Goal: Communication & Community: Answer question/provide support

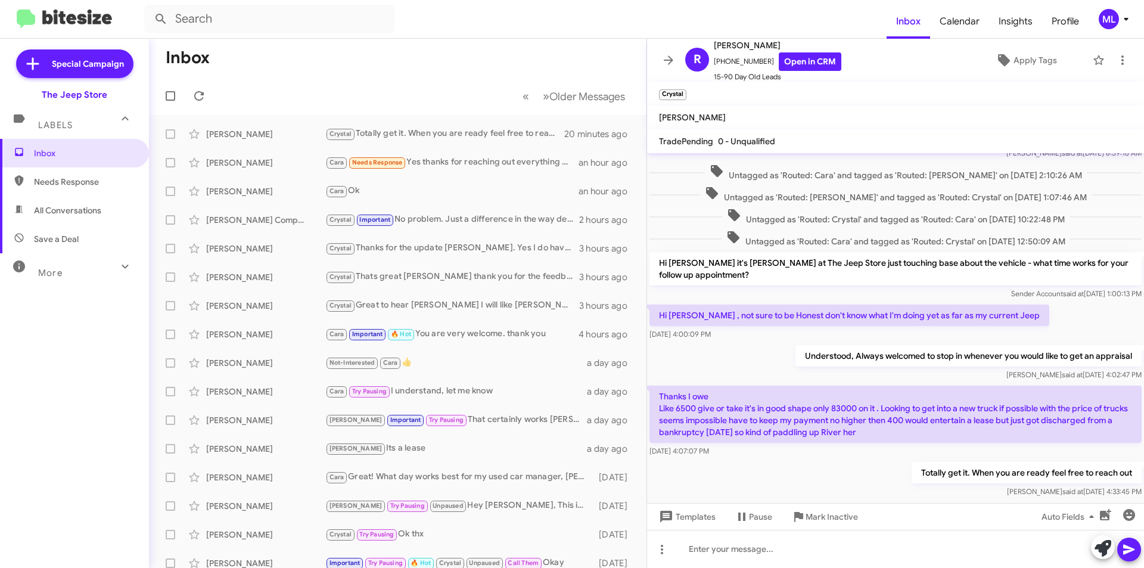
scroll to position [231, 0]
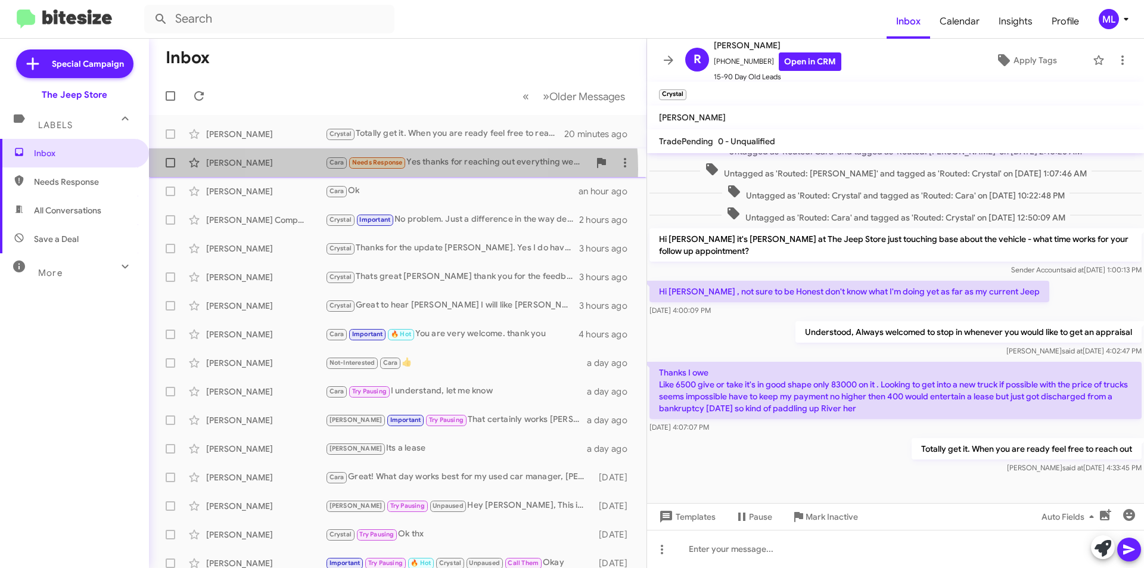
click at [366, 169] on span "Cara Needs Response" at bounding box center [365, 162] width 81 height 14
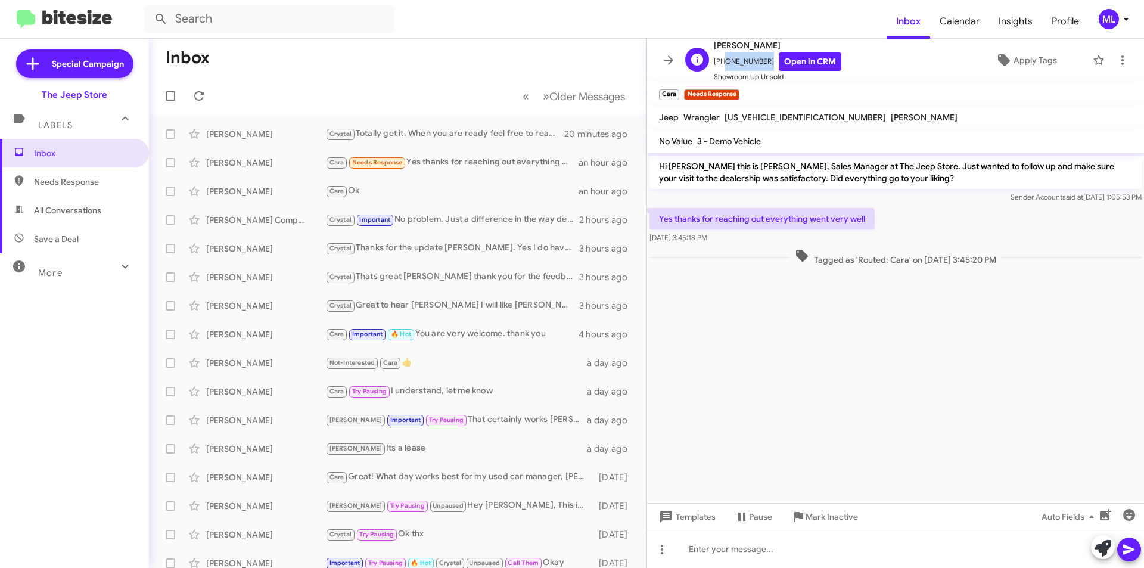
drag, startPoint x: 761, startPoint y: 62, endPoint x: 719, endPoint y: 57, distance: 42.0
click at [719, 57] on span "[PHONE_NUMBER] Open in CRM" at bounding box center [777, 61] width 127 height 18
copy span "5149999717"
click at [722, 541] on div at bounding box center [895, 549] width 497 height 38
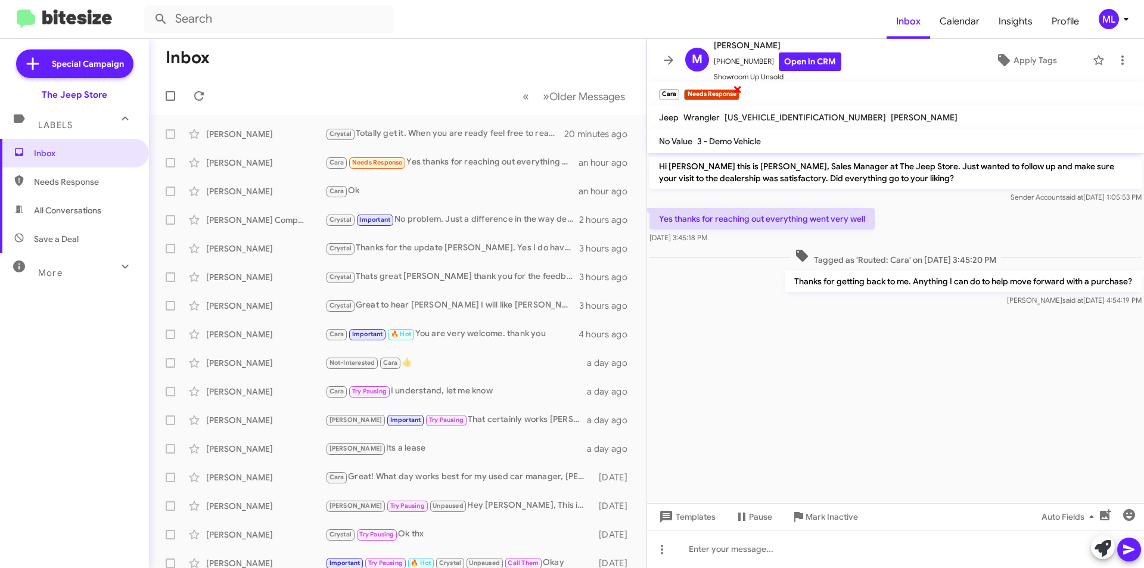
click at [737, 86] on span "×" at bounding box center [738, 89] width 10 height 14
click at [96, 226] on span "Save a Deal" at bounding box center [74, 239] width 149 height 29
type input "in:not-interested"
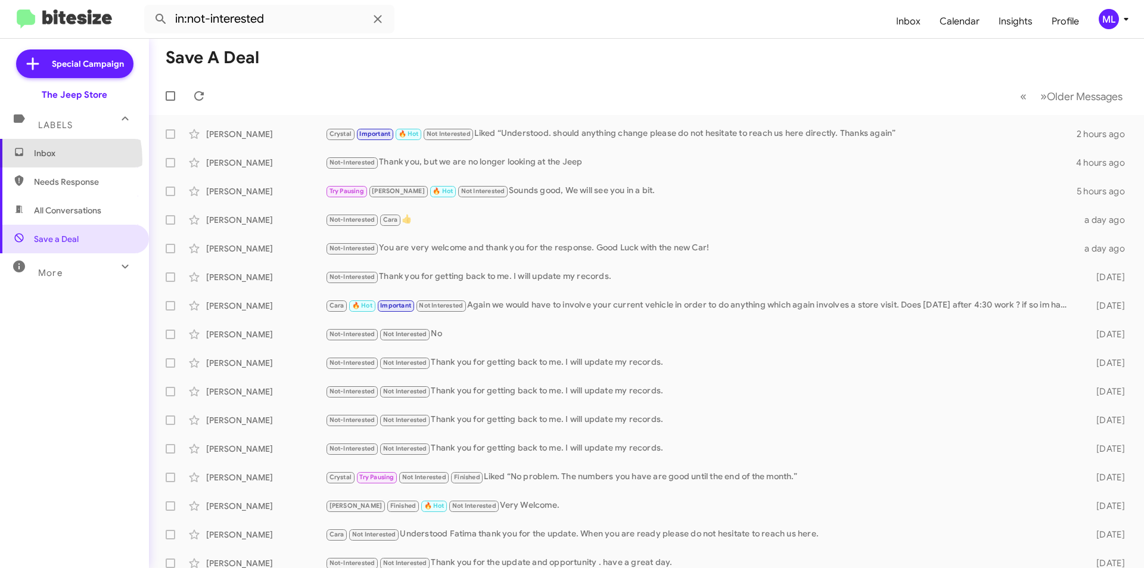
click at [38, 160] on span "Inbox" at bounding box center [74, 153] width 149 height 29
